Goal: Find specific page/section: Find specific page/section

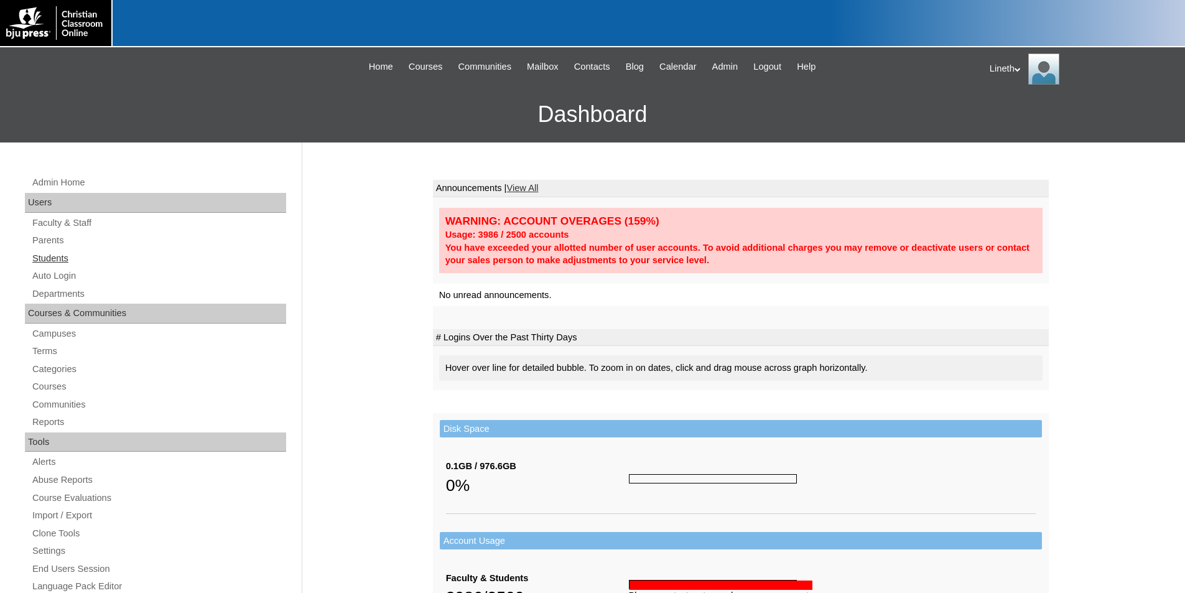
click at [54, 254] on link "Students" at bounding box center [158, 259] width 255 height 16
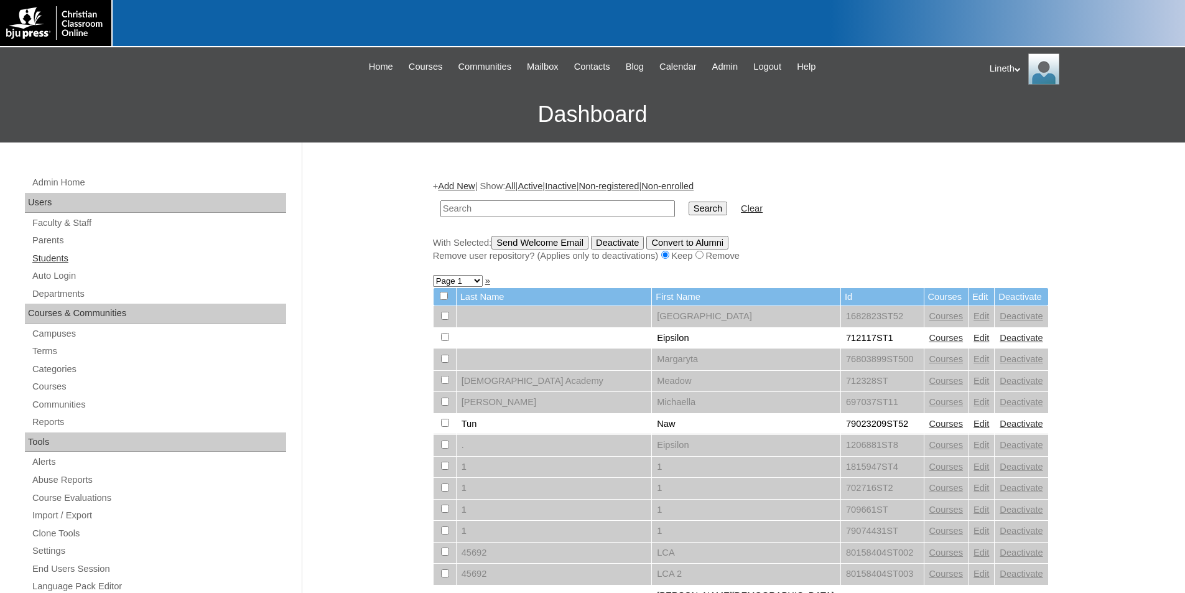
click at [60, 258] on link "Students" at bounding box center [158, 259] width 255 height 16
